Goal: Transaction & Acquisition: Obtain resource

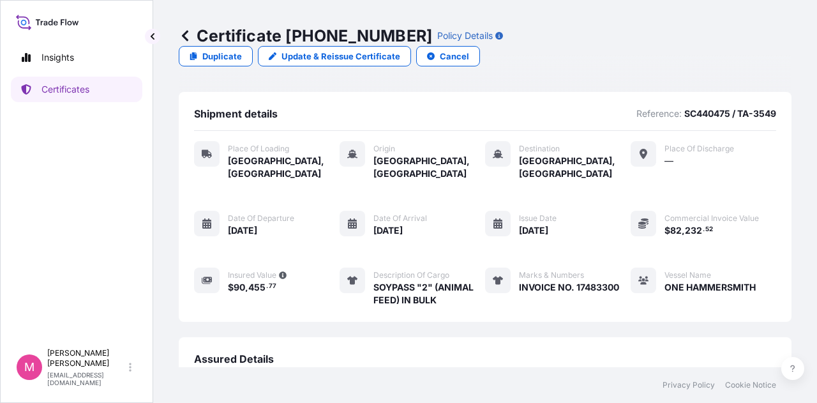
scroll to position [185, 0]
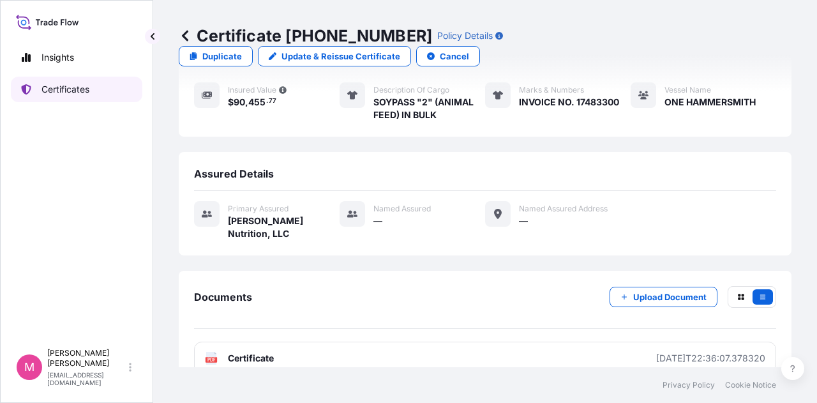
click at [81, 90] on p "Certificates" at bounding box center [65, 89] width 48 height 13
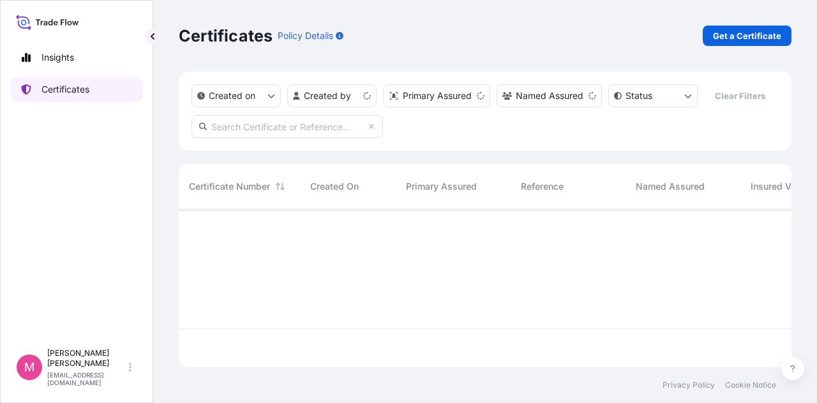
scroll to position [155, 603]
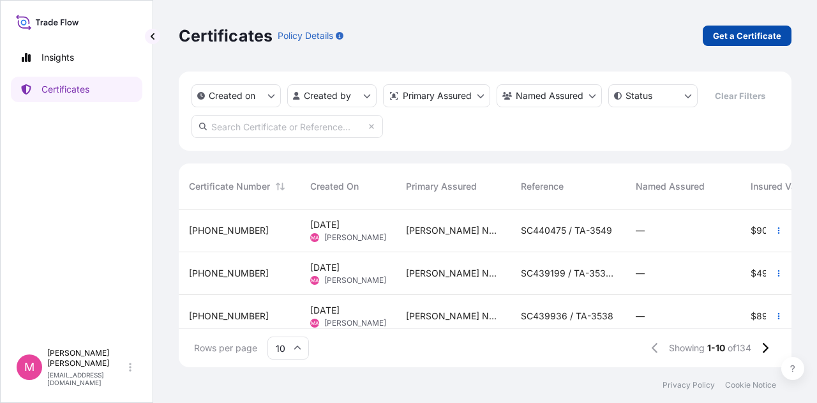
click at [742, 34] on p "Get a Certificate" at bounding box center [747, 35] width 68 height 13
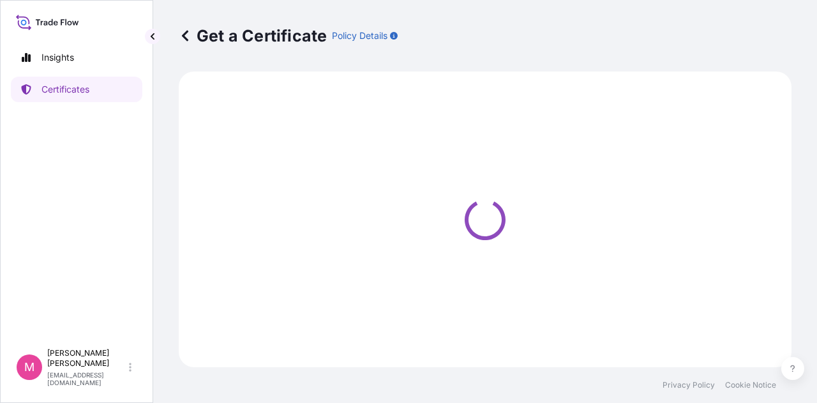
select select "Road / [GEOGRAPHIC_DATA]"
select select "Sea"
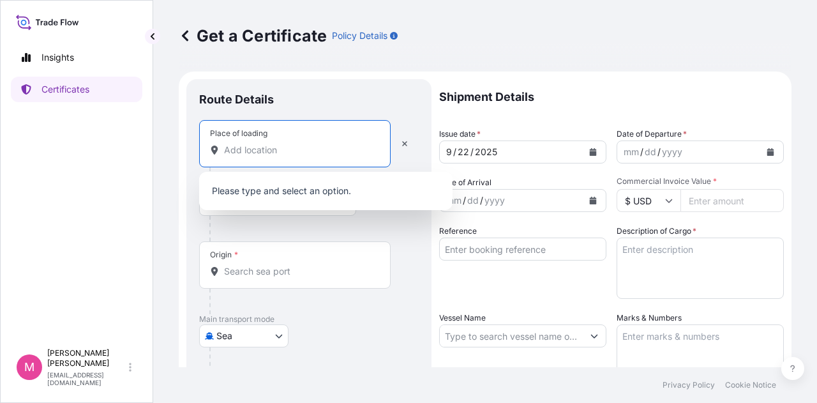
click at [264, 156] on input "Place of loading" at bounding box center [299, 150] width 151 height 13
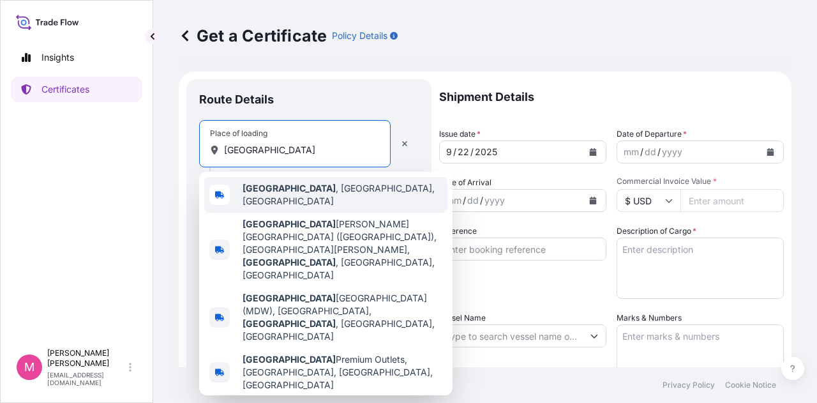
click at [283, 191] on span "[GEOGRAPHIC_DATA] , [GEOGRAPHIC_DATA], [GEOGRAPHIC_DATA]" at bounding box center [343, 195] width 200 height 26
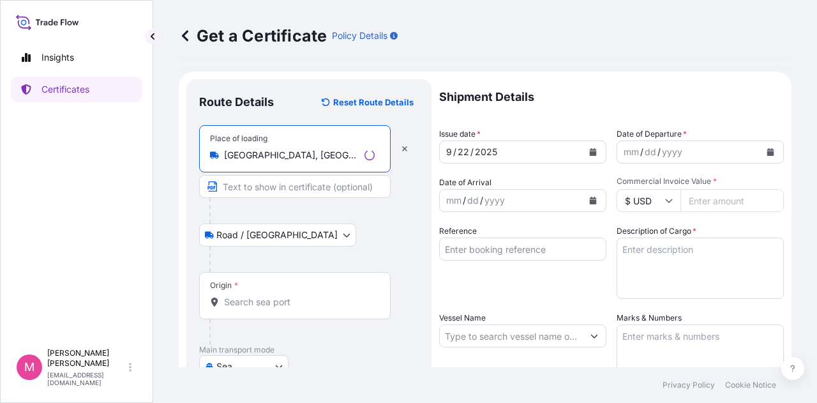
type input "[GEOGRAPHIC_DATA], [GEOGRAPHIC_DATA], [GEOGRAPHIC_DATA]"
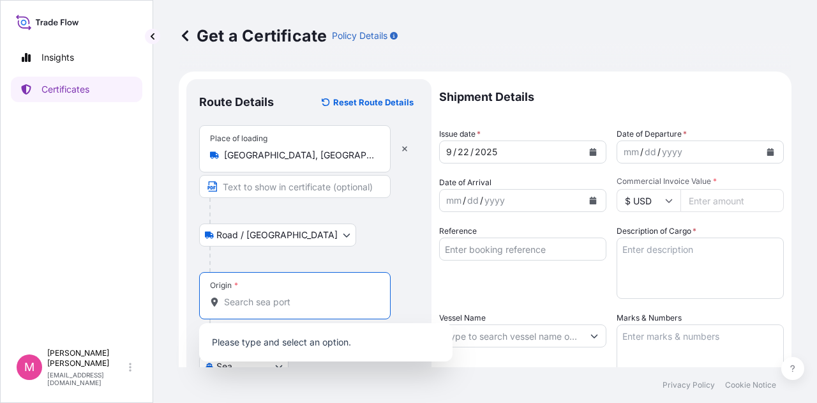
click at [252, 303] on input "Origin *" at bounding box center [299, 302] width 151 height 13
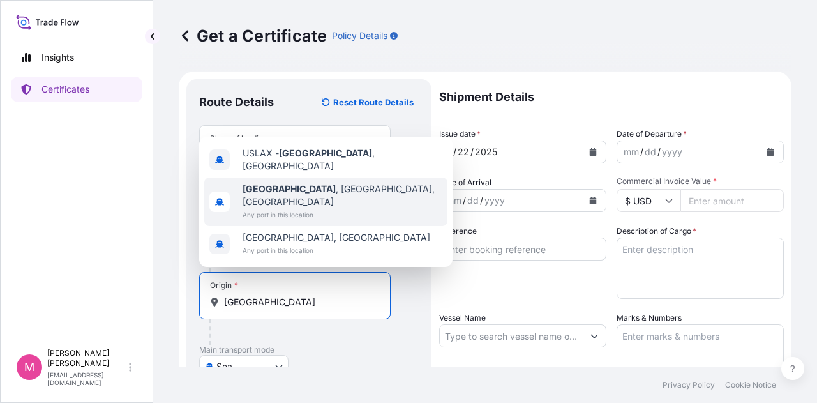
click at [323, 202] on span "[GEOGRAPHIC_DATA] , [GEOGRAPHIC_DATA], [GEOGRAPHIC_DATA]" at bounding box center [343, 196] width 200 height 26
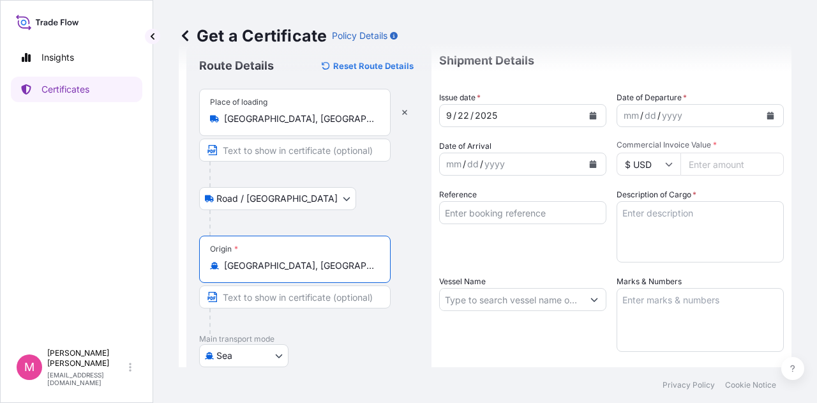
scroll to position [128, 0]
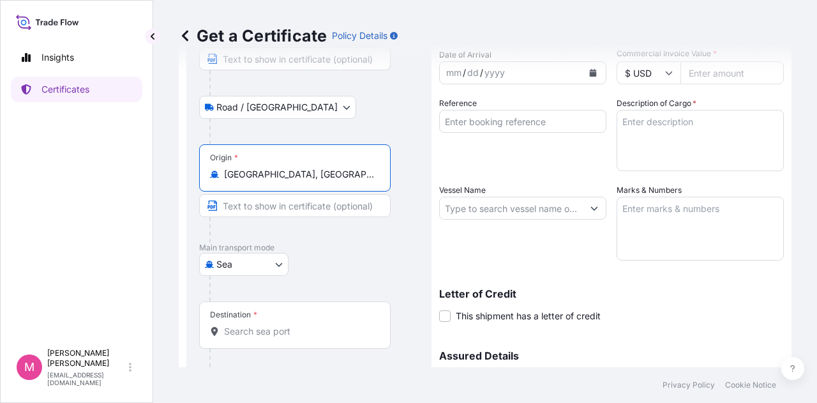
type input "[GEOGRAPHIC_DATA], [GEOGRAPHIC_DATA], [GEOGRAPHIC_DATA]"
click at [324, 338] on div "Destination *" at bounding box center [295, 324] width 192 height 47
click at [324, 338] on input "Destination *" at bounding box center [299, 331] width 151 height 13
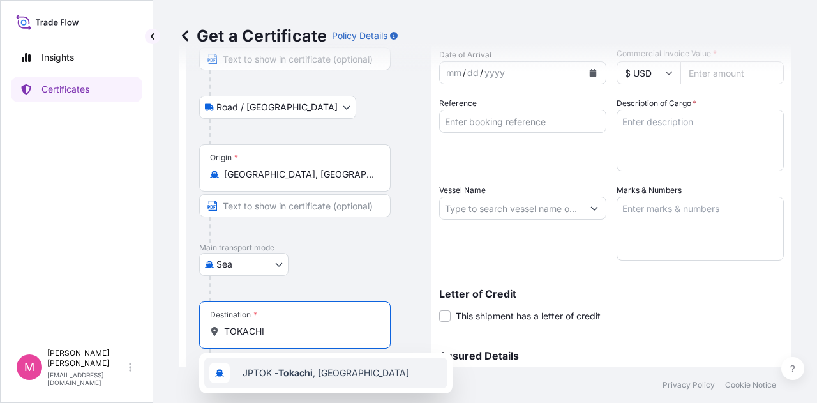
click at [327, 373] on span "JPTOK - [GEOGRAPHIC_DATA] , [GEOGRAPHIC_DATA]" at bounding box center [326, 372] width 167 height 13
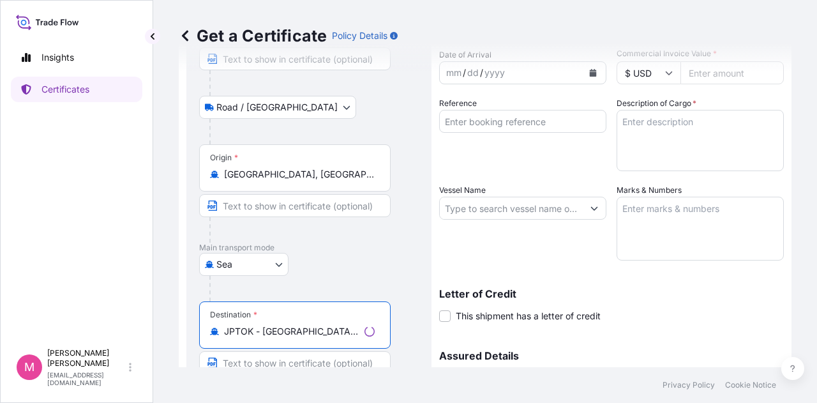
type input "JPTOK - [GEOGRAPHIC_DATA], [GEOGRAPHIC_DATA]"
click at [384, 263] on div "[GEOGRAPHIC_DATA]" at bounding box center [309, 264] width 220 height 23
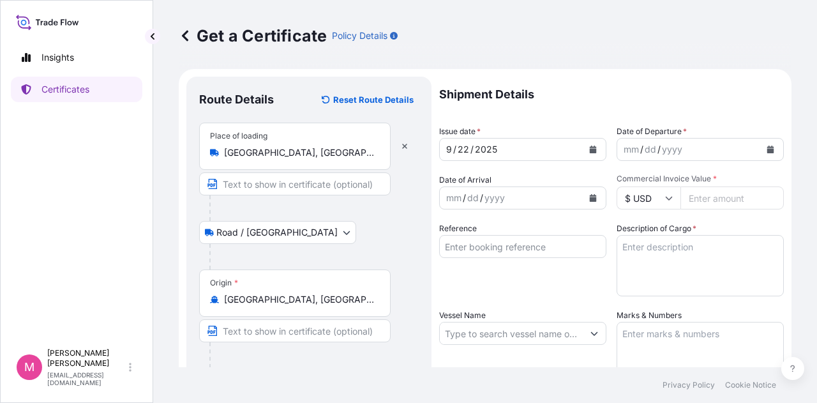
scroll to position [0, 0]
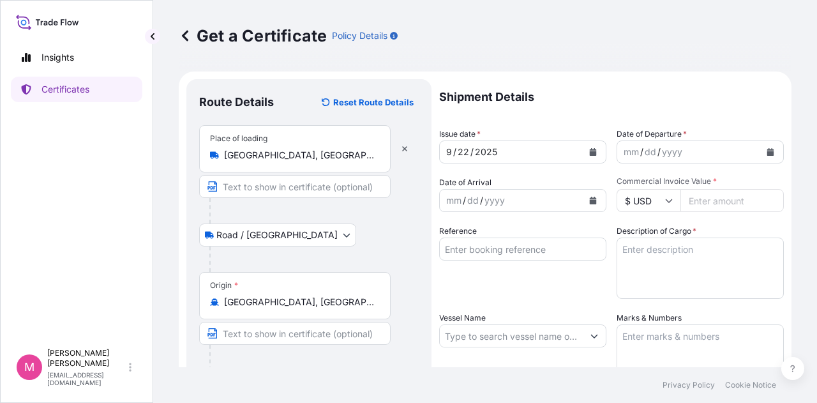
click at [674, 155] on div "yyyy" at bounding box center [672, 151] width 23 height 15
click at [767, 150] on icon "Calendar" at bounding box center [770, 152] width 7 height 8
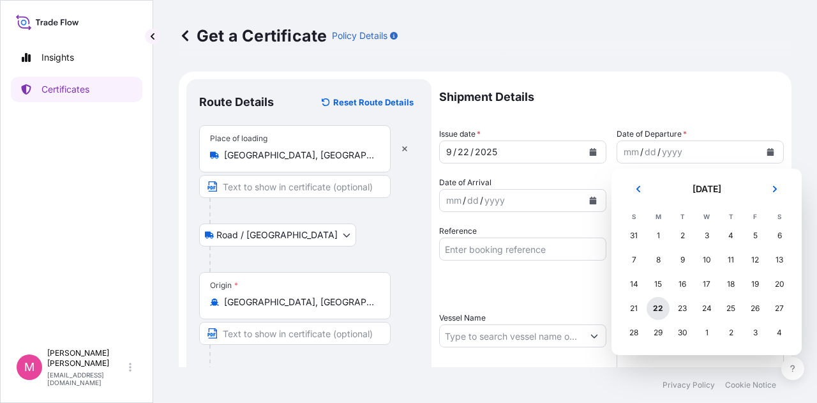
click at [658, 308] on div "22" at bounding box center [658, 308] width 23 height 23
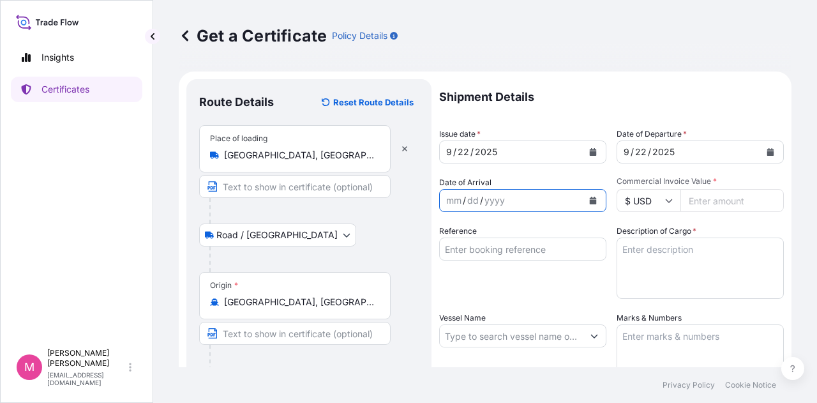
click at [590, 200] on icon "Calendar" at bounding box center [593, 201] width 7 height 8
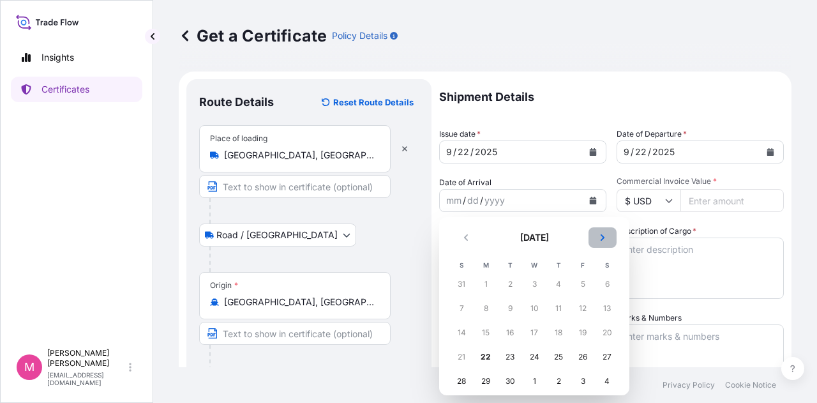
click at [605, 235] on icon "Next" at bounding box center [603, 238] width 8 height 8
click at [582, 311] on div "10" at bounding box center [582, 308] width 23 height 23
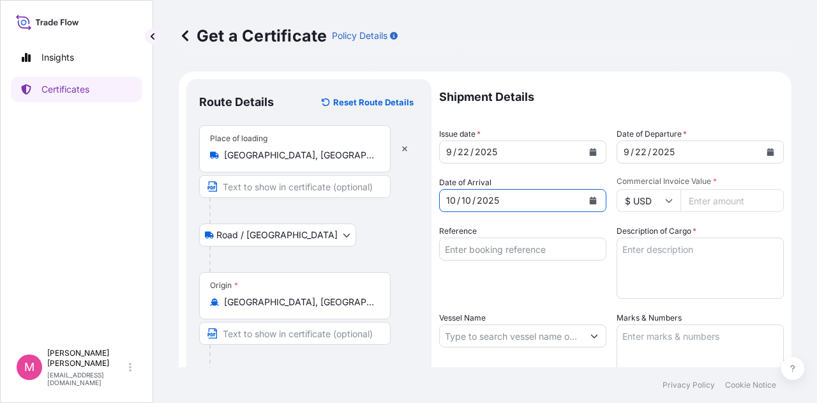
click at [704, 201] on input "Commercial Invoice Value *" at bounding box center [732, 200] width 103 height 23
type input "81800.10"
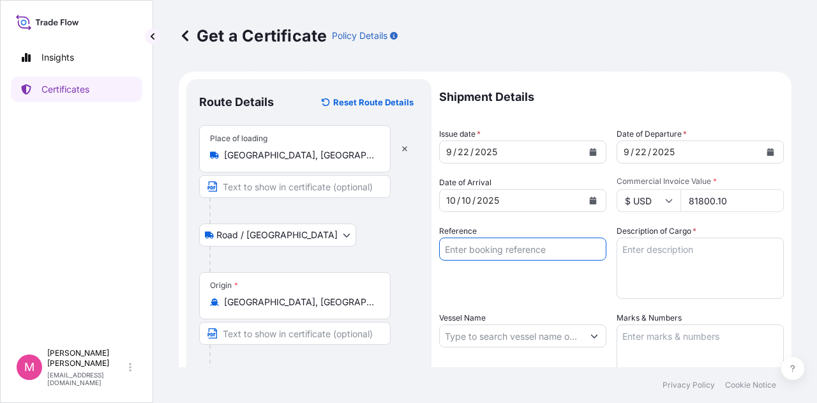
click at [513, 250] on input "Reference" at bounding box center [522, 249] width 167 height 23
type input "SC439573 / TA-3542"
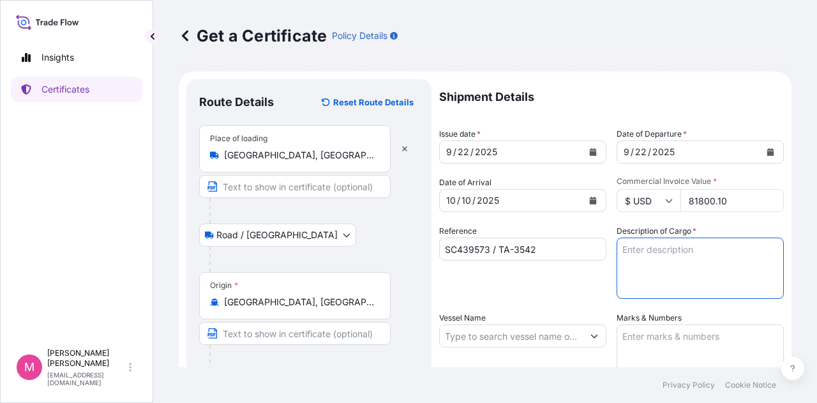
click at [633, 257] on textarea "Description of Cargo *" at bounding box center [700, 268] width 167 height 61
type textarea "SOYPASS "2" (ANIMAL FEED) IN BULK"
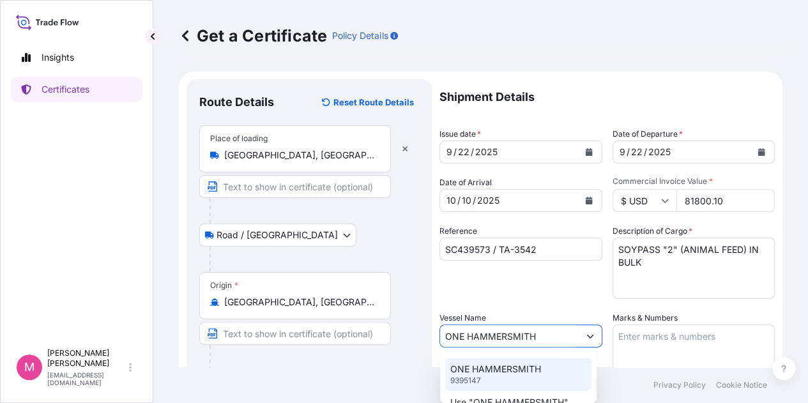
click at [520, 366] on p "ONE HAMMERSMITH" at bounding box center [495, 369] width 91 height 13
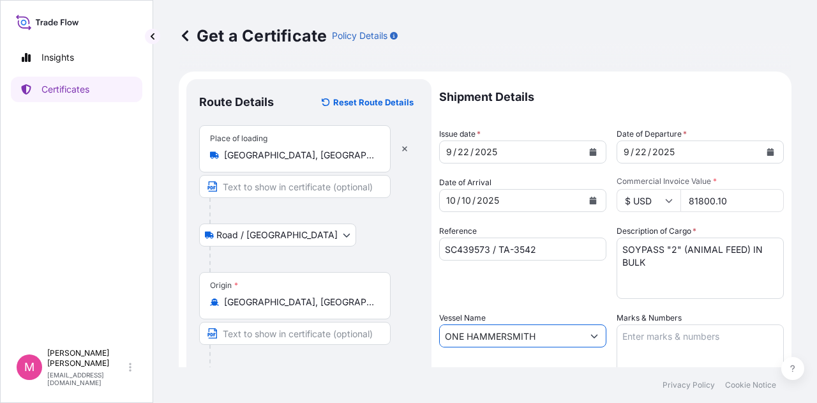
type input "ONE HAMMERSMITH"
click at [649, 339] on textarea "Marks & Numbers" at bounding box center [700, 356] width 167 height 64
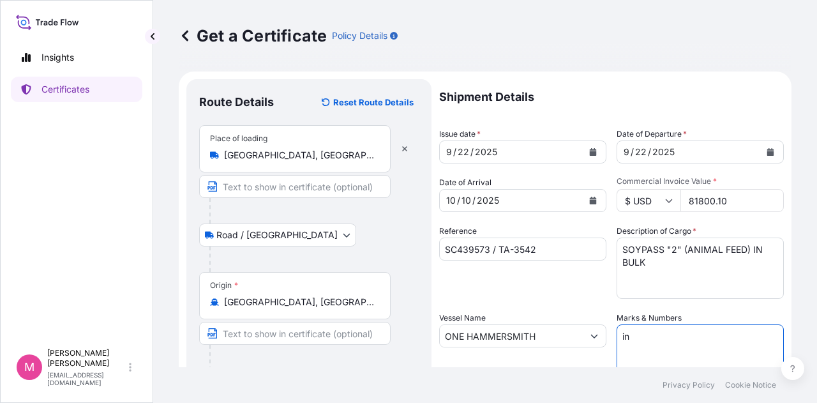
type textarea "i"
type textarea "INVOICE NO. 17483317"
click at [586, 275] on div "Reference SC439573 / TA-3542" at bounding box center [522, 262] width 167 height 74
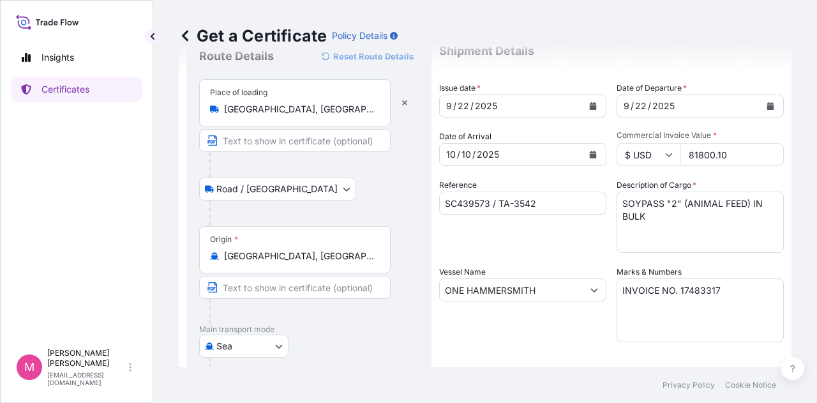
scroll to position [192, 0]
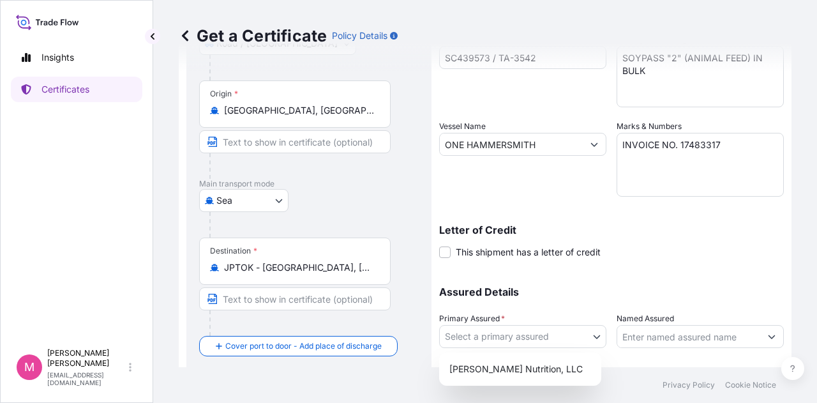
click at [591, 336] on body "Insights Certificates M [PERSON_NAME] [EMAIL_ADDRESS][DOMAIN_NAME] Get a Certif…" at bounding box center [408, 201] width 817 height 403
click at [535, 370] on div "[PERSON_NAME] Nutrition, LLC" at bounding box center [520, 369] width 152 height 23
select select "31733"
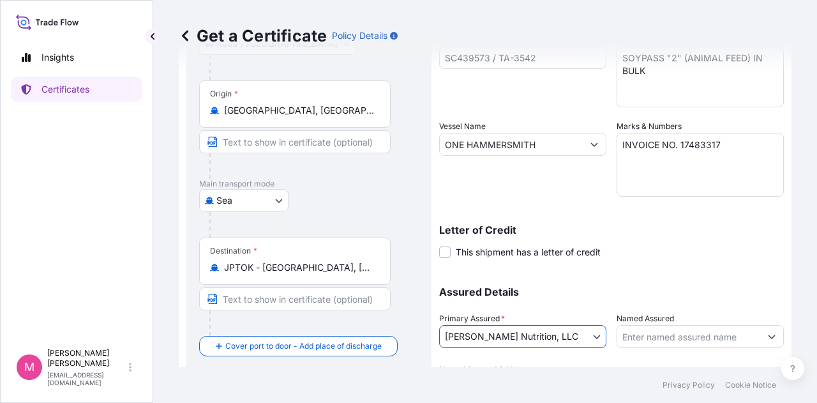
click at [578, 293] on p "Assured Details" at bounding box center [611, 292] width 345 height 10
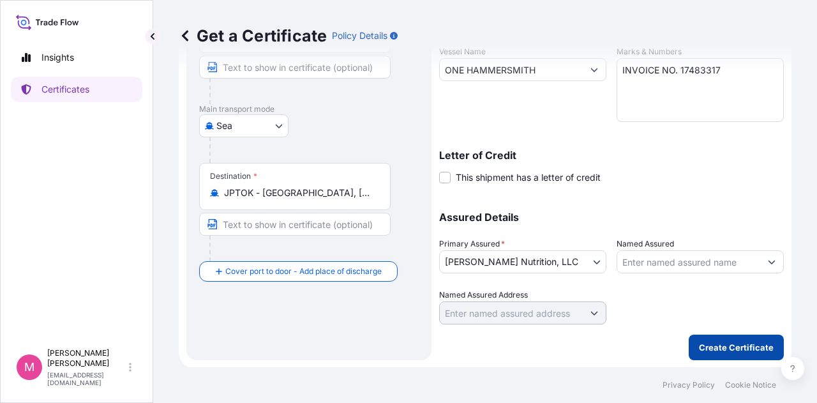
click at [716, 351] on p "Create Certificate" at bounding box center [736, 347] width 75 height 13
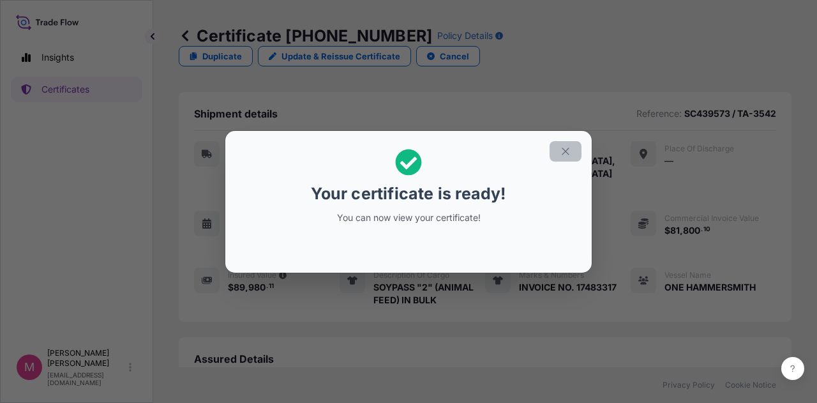
click at [566, 154] on icon "button" at bounding box center [565, 151] width 11 height 11
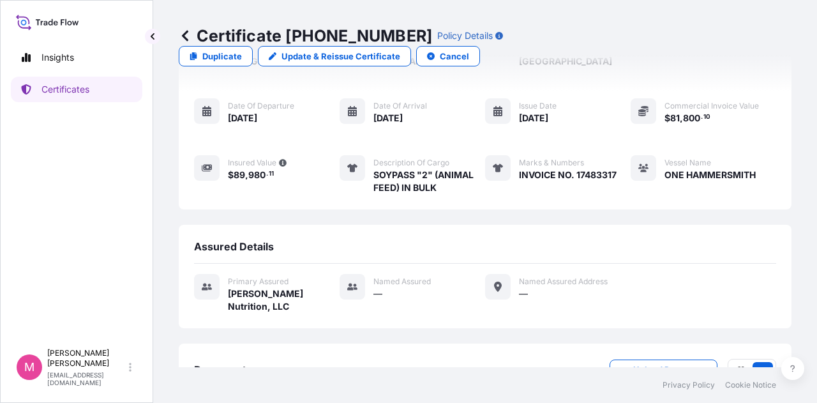
scroll to position [185, 0]
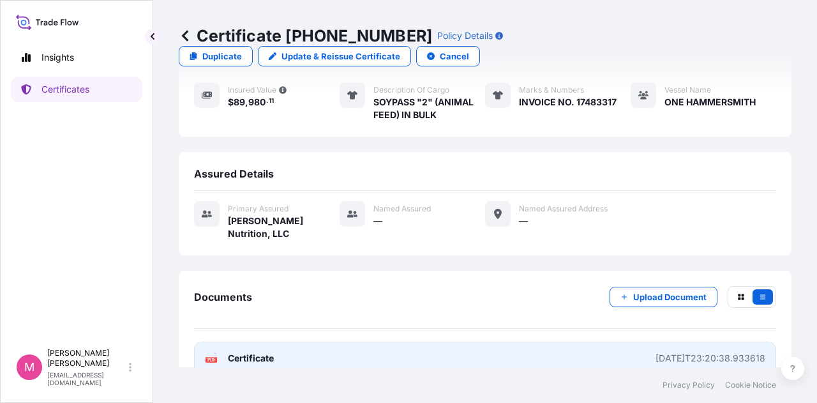
click at [260, 352] on span "Certificate" at bounding box center [251, 358] width 46 height 13
